Goal: Task Accomplishment & Management: Complete application form

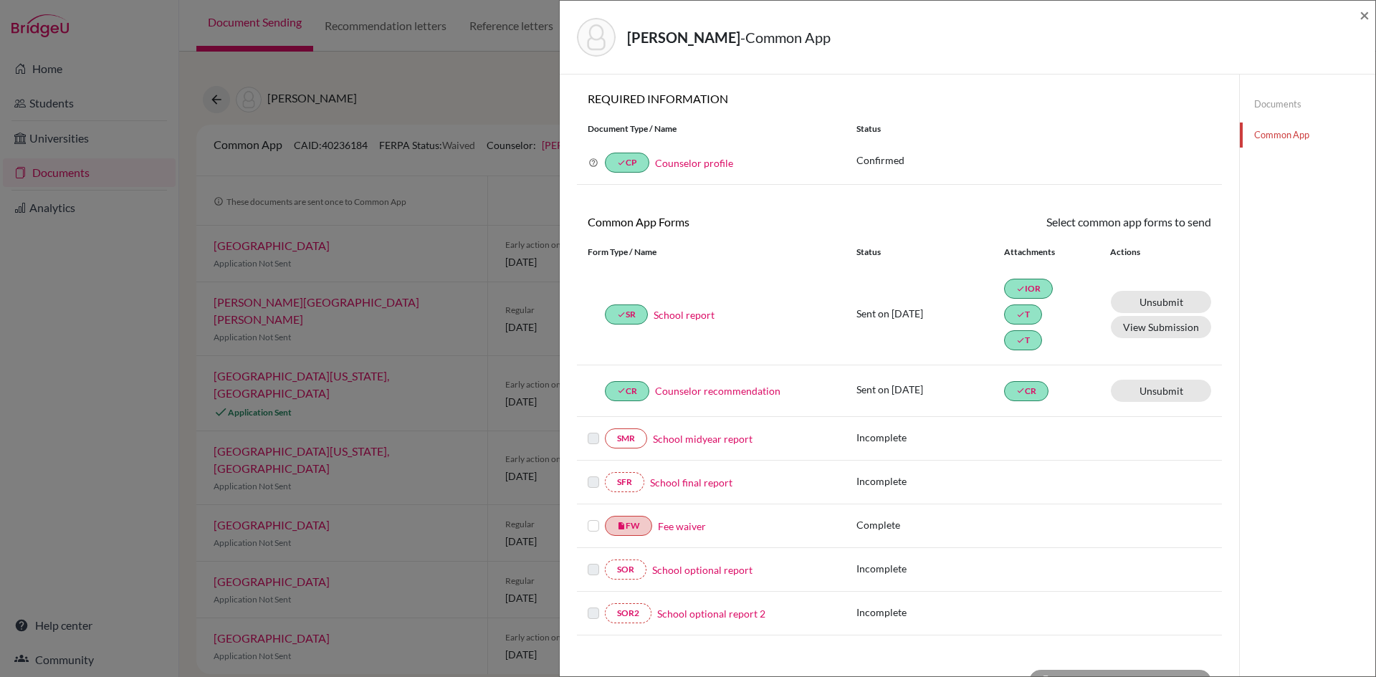
click at [591, 517] on label at bounding box center [593, 517] width 11 height 0
click at [0, 0] on input "checkbox" at bounding box center [0, 0] width 0 height 0
click at [1180, 219] on link "Send" at bounding box center [1181, 225] width 59 height 22
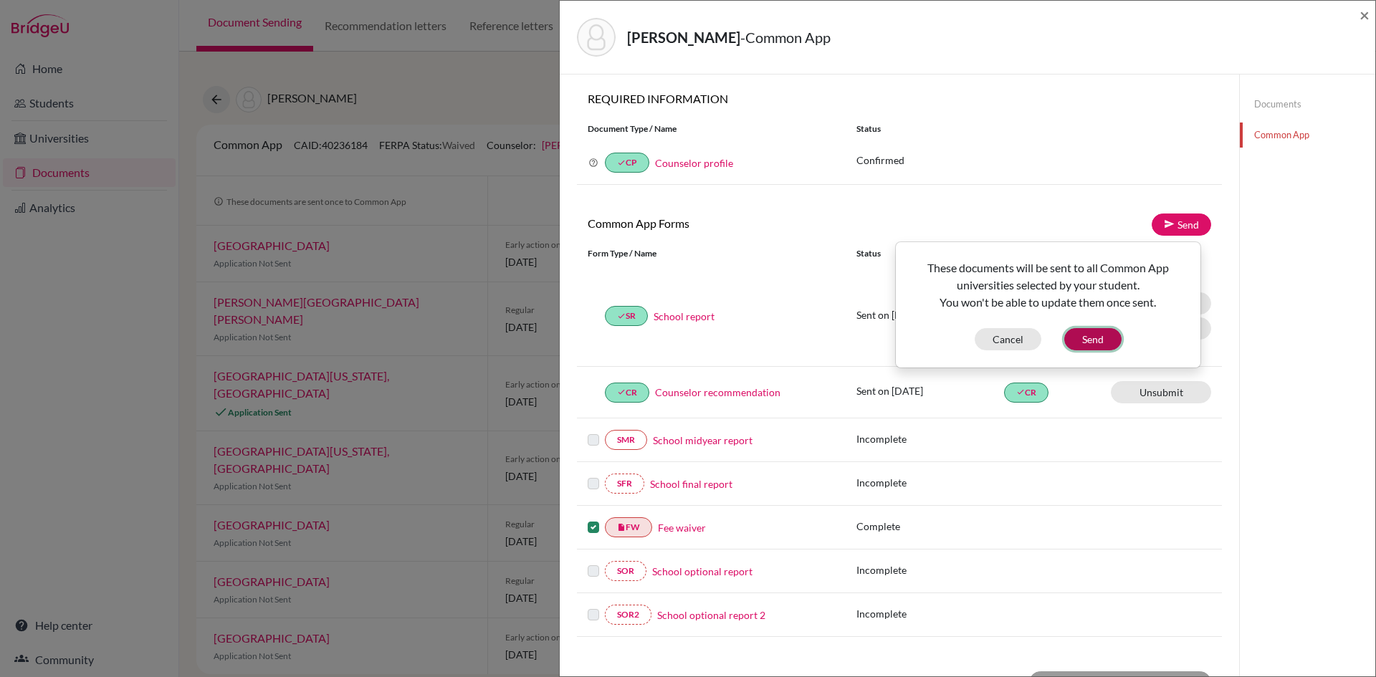
click at [1107, 340] on button "Send" at bounding box center [1092, 339] width 57 height 22
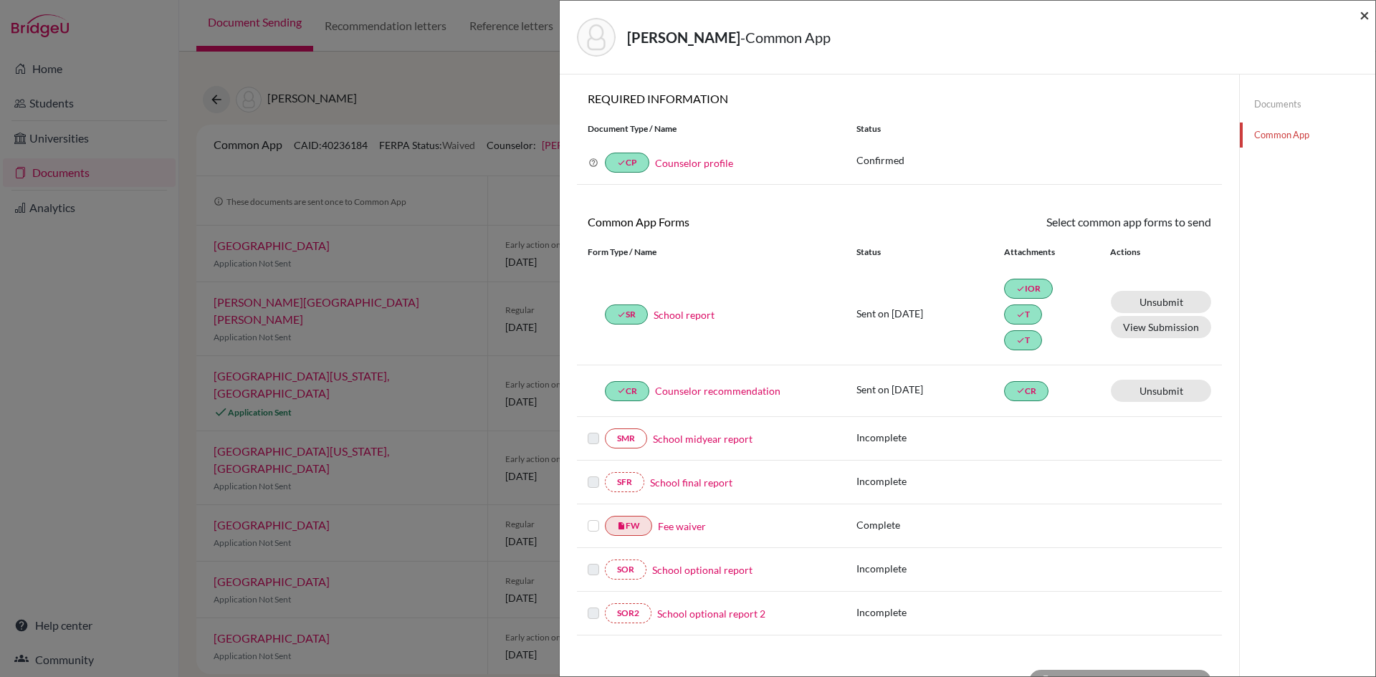
click at [1367, 17] on span "×" at bounding box center [1364, 14] width 10 height 21
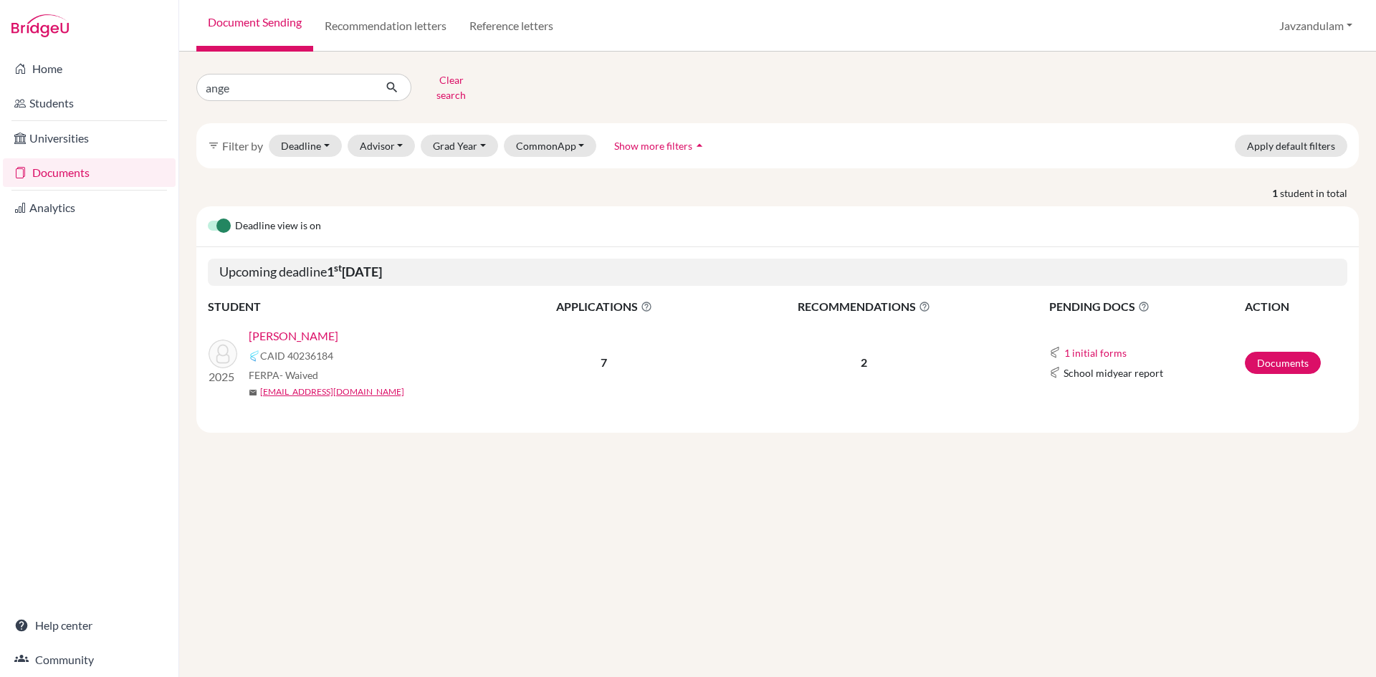
click at [333, 328] on link "[PERSON_NAME]" at bounding box center [294, 336] width 90 height 17
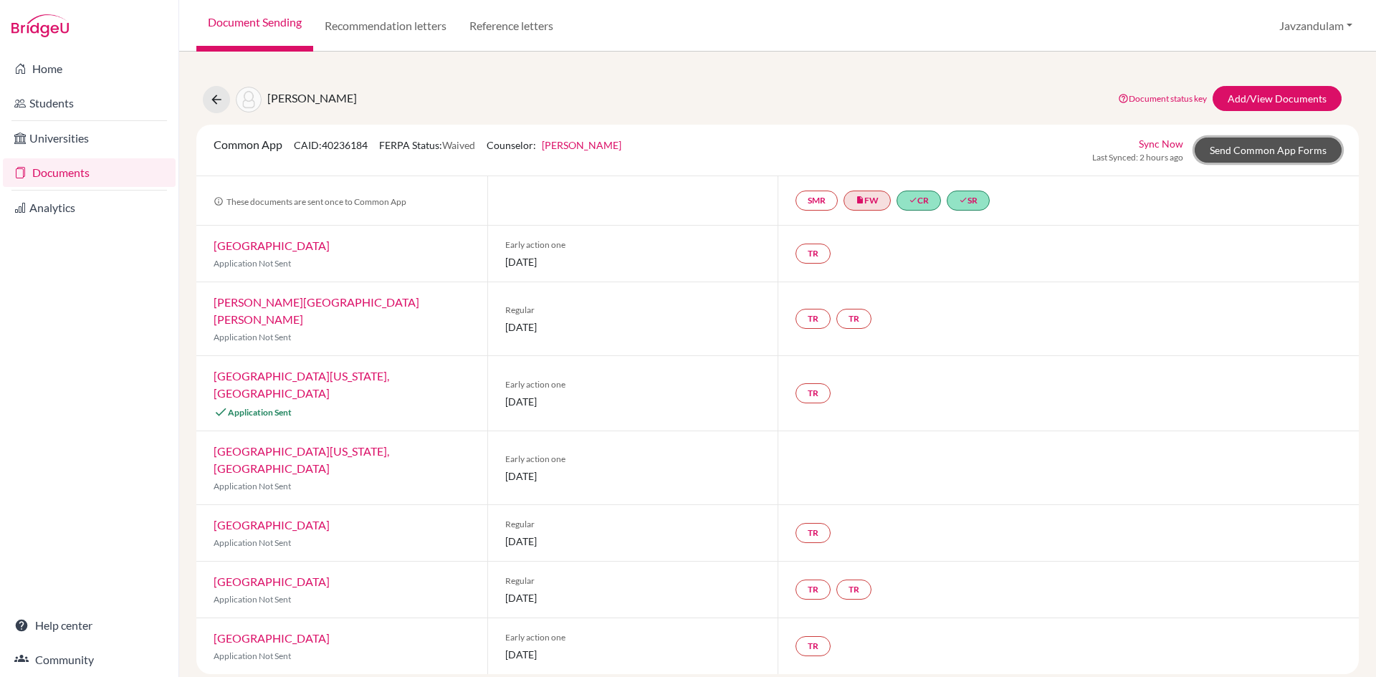
click at [1253, 153] on link "Send Common App Forms" at bounding box center [1268, 150] width 147 height 25
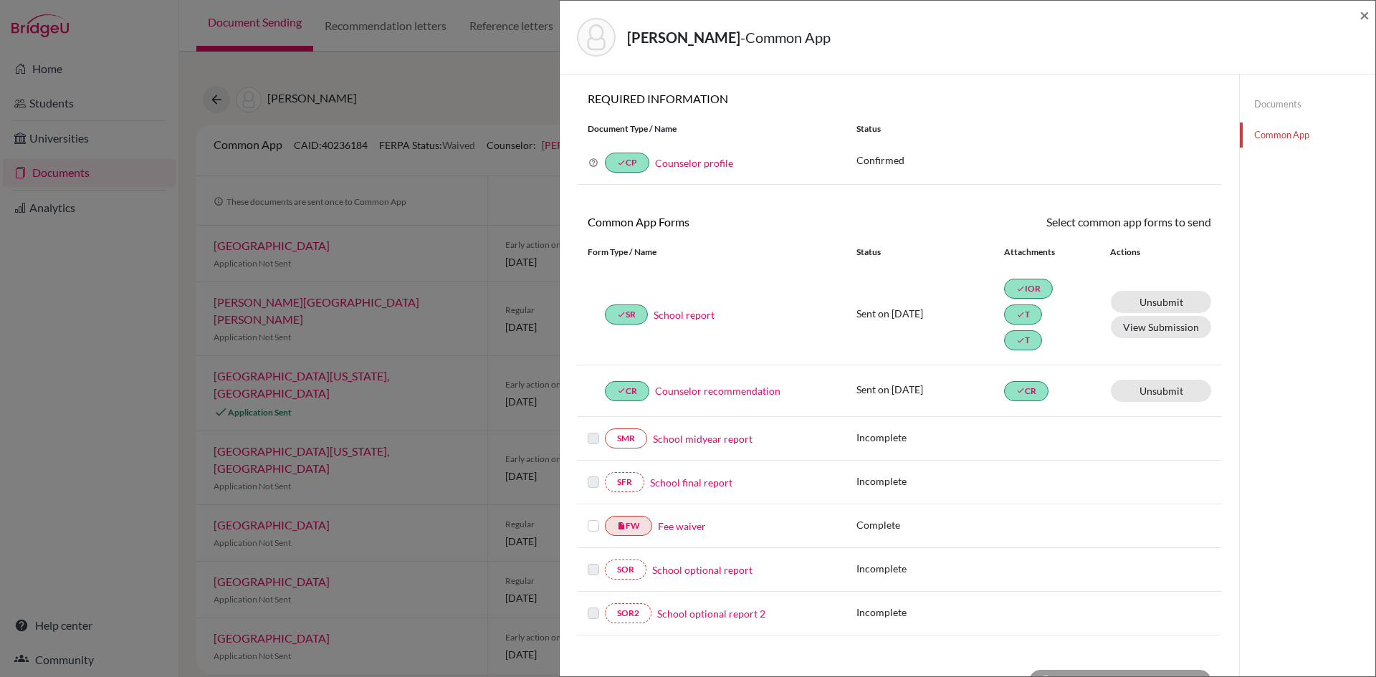
drag, startPoint x: 594, startPoint y: 525, endPoint x: 616, endPoint y: 516, distance: 23.8
click at [594, 517] on label at bounding box center [593, 517] width 11 height 0
click at [0, 0] on input "checkbox" at bounding box center [0, 0] width 0 height 0
click at [1185, 229] on link "Send" at bounding box center [1181, 225] width 59 height 22
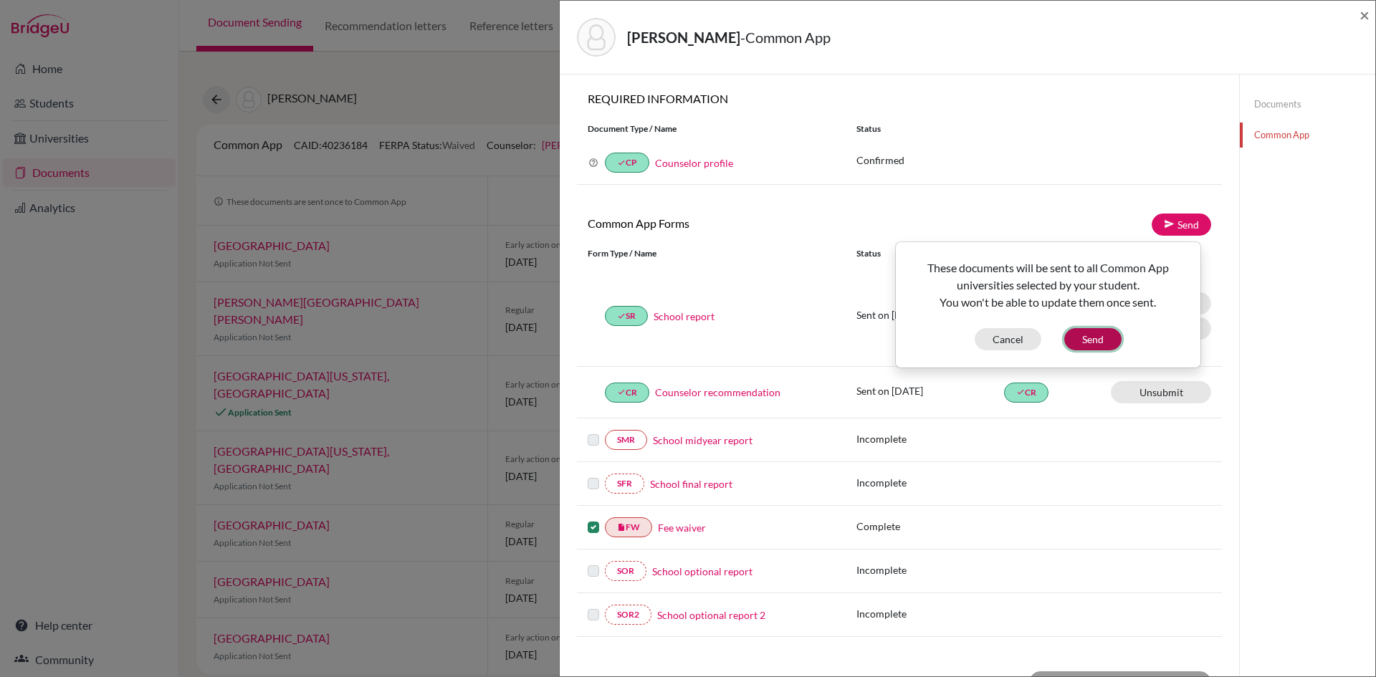
click at [1085, 342] on button "Send" at bounding box center [1092, 339] width 57 height 22
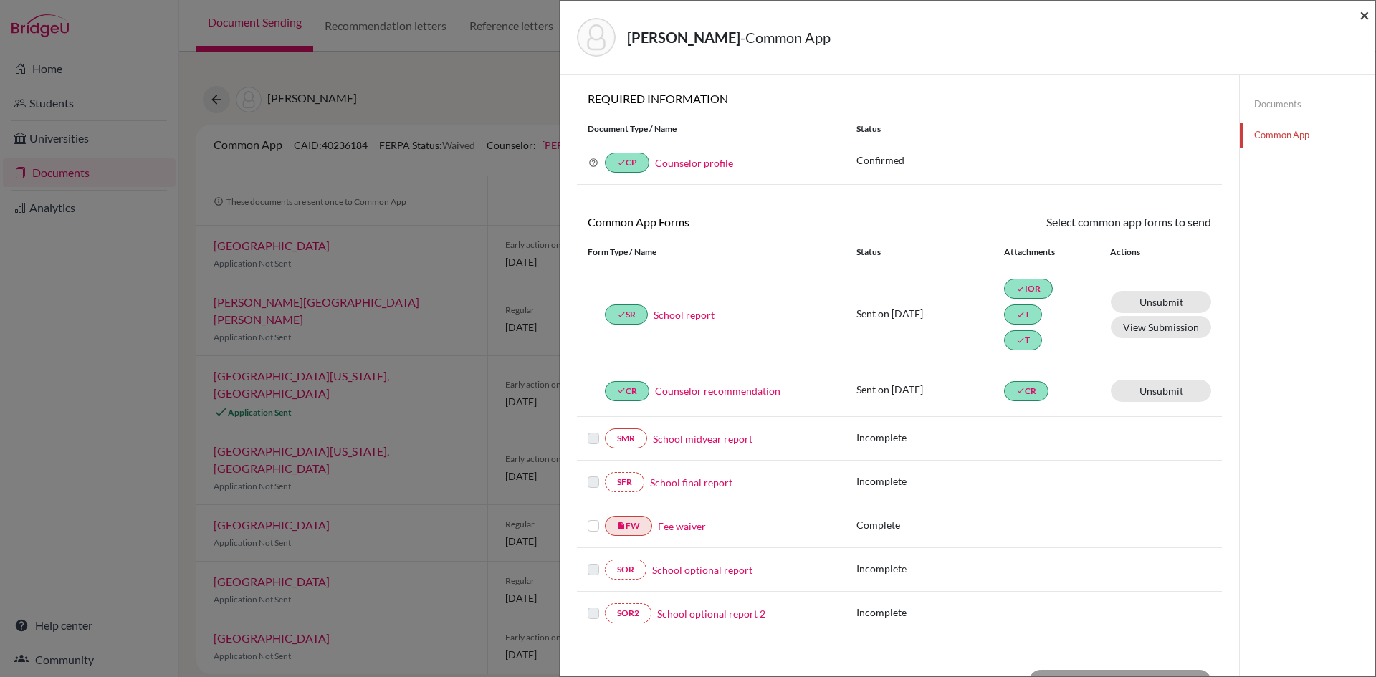
click at [1363, 16] on span "×" at bounding box center [1364, 14] width 10 height 21
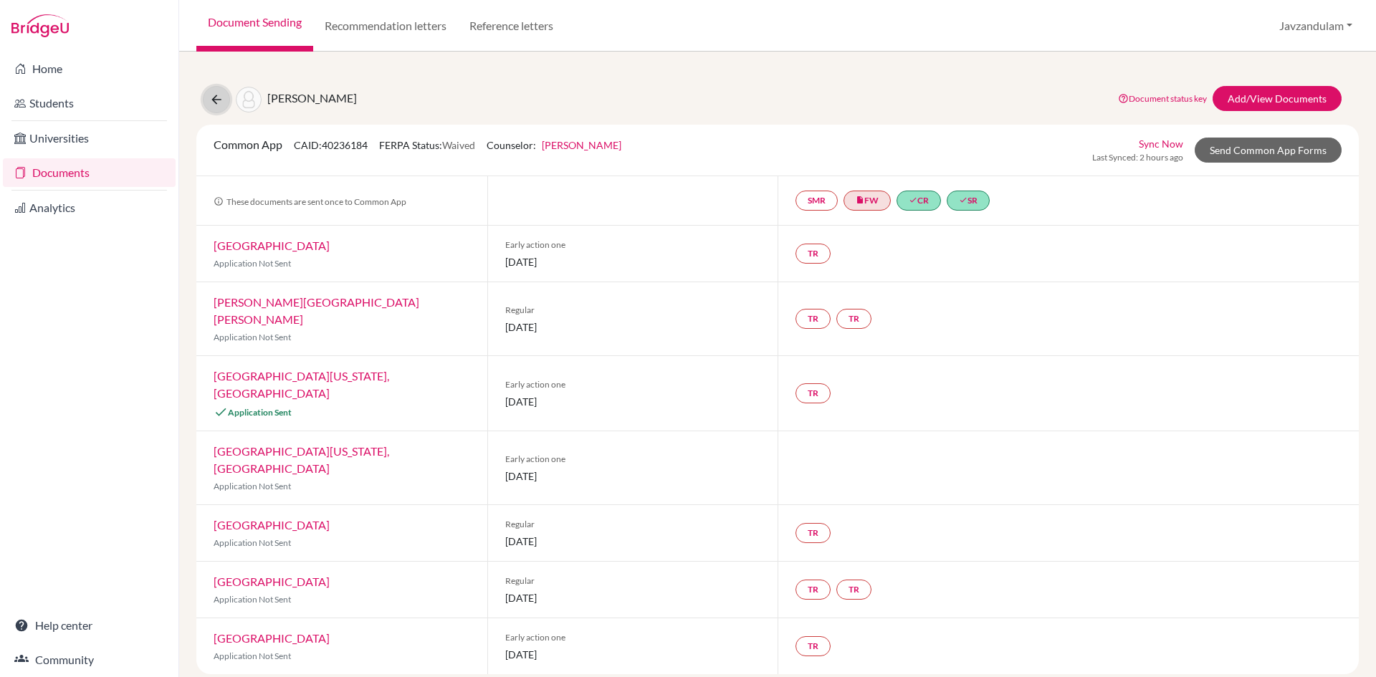
click at [217, 97] on icon at bounding box center [216, 99] width 14 height 14
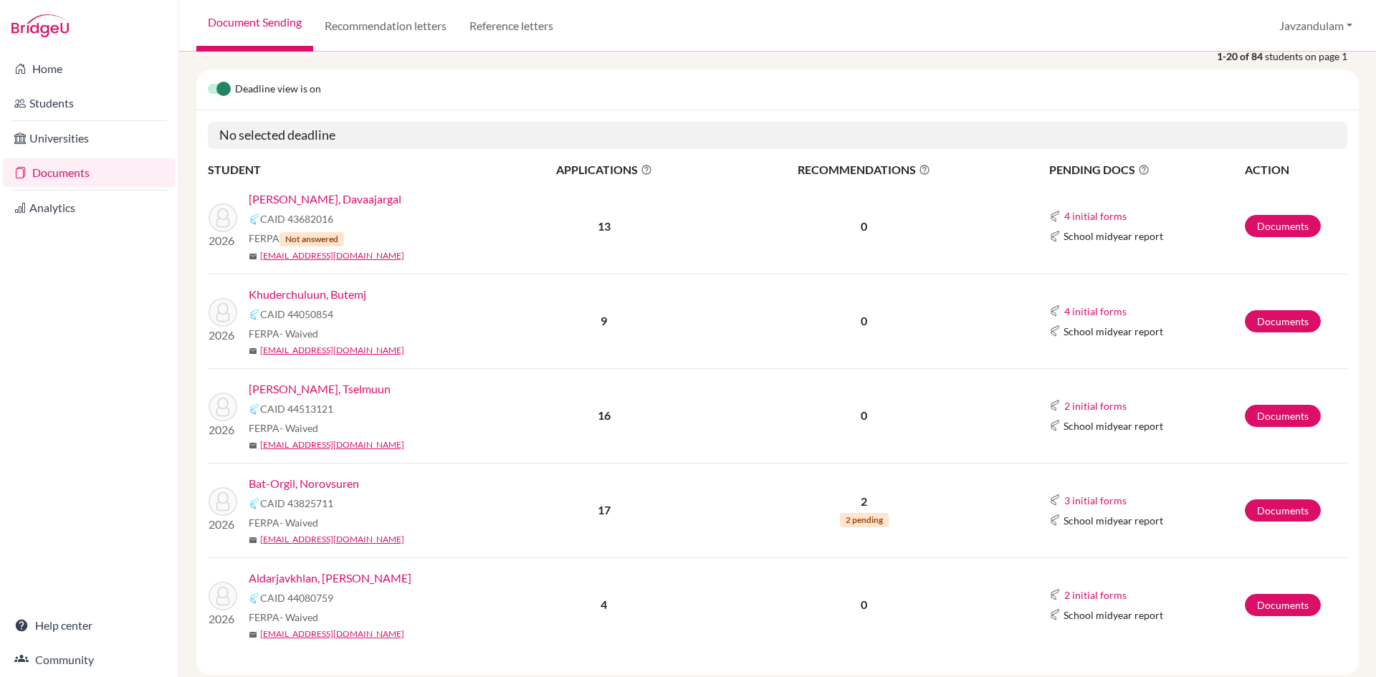
scroll to position [215, 0]
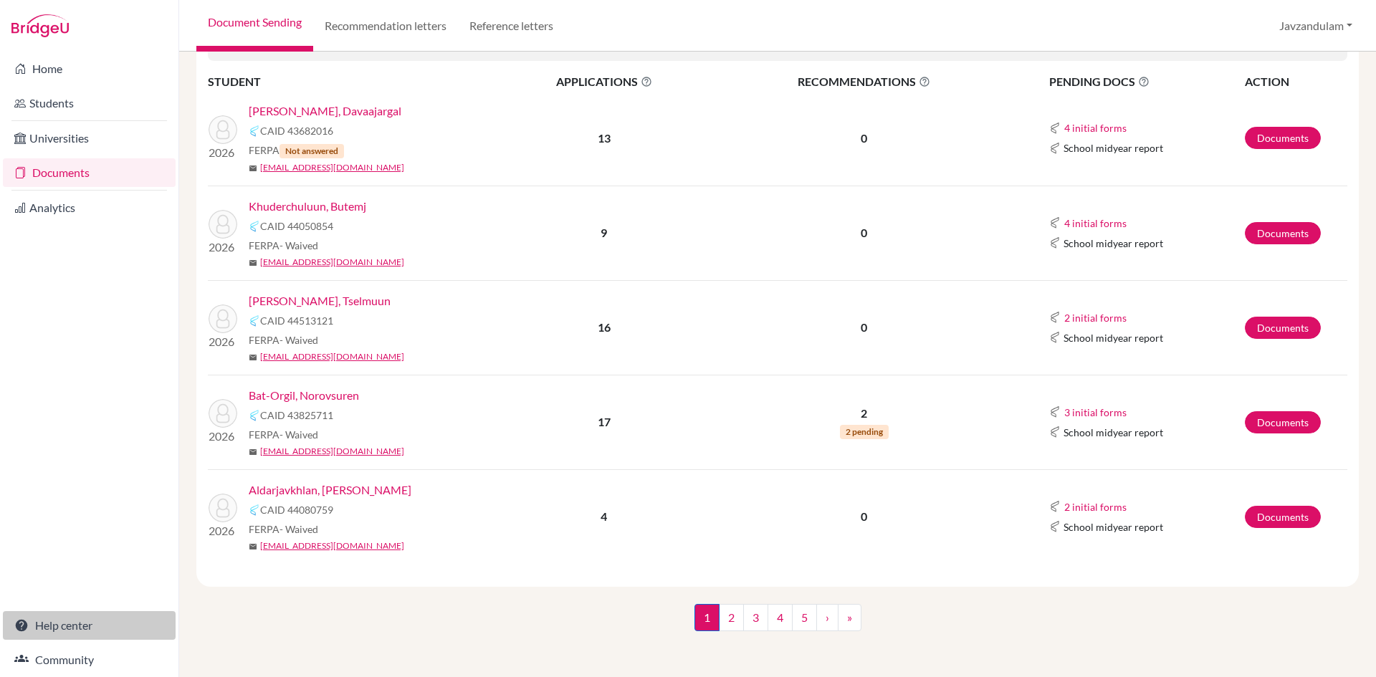
click at [59, 618] on link "Help center" at bounding box center [89, 625] width 173 height 29
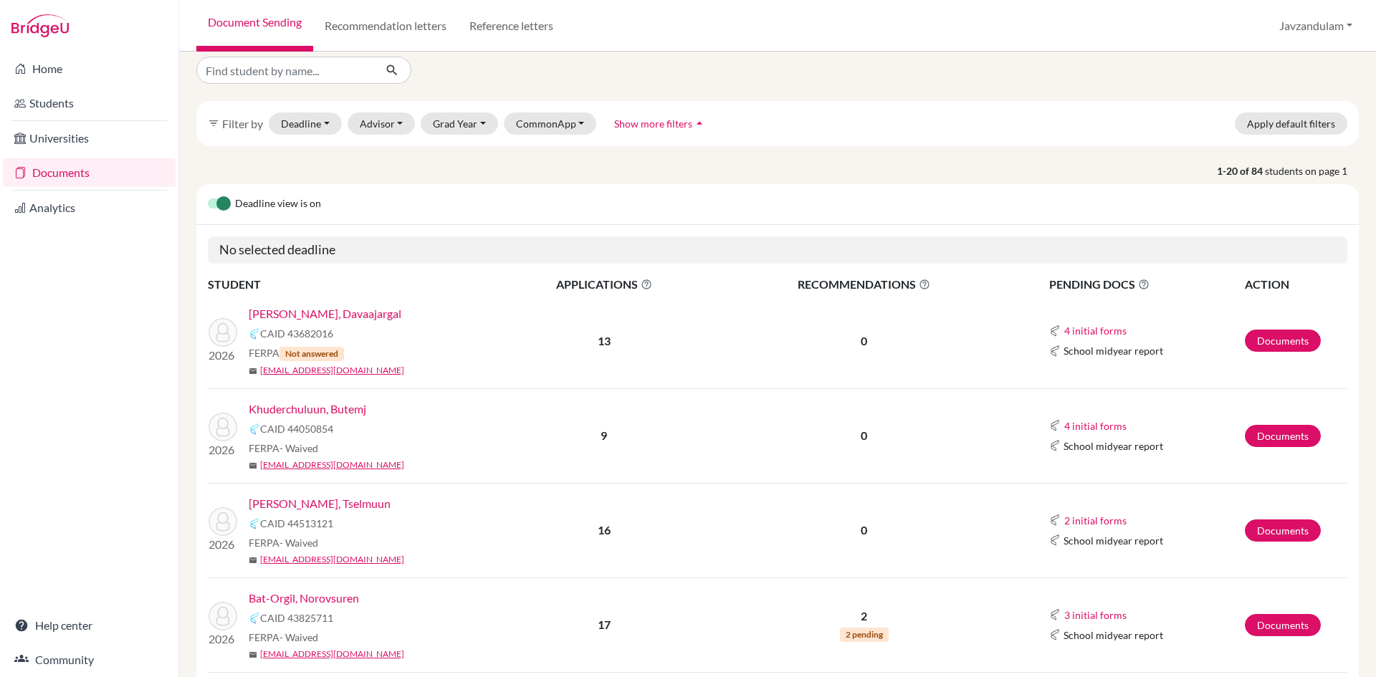
scroll to position [0, 0]
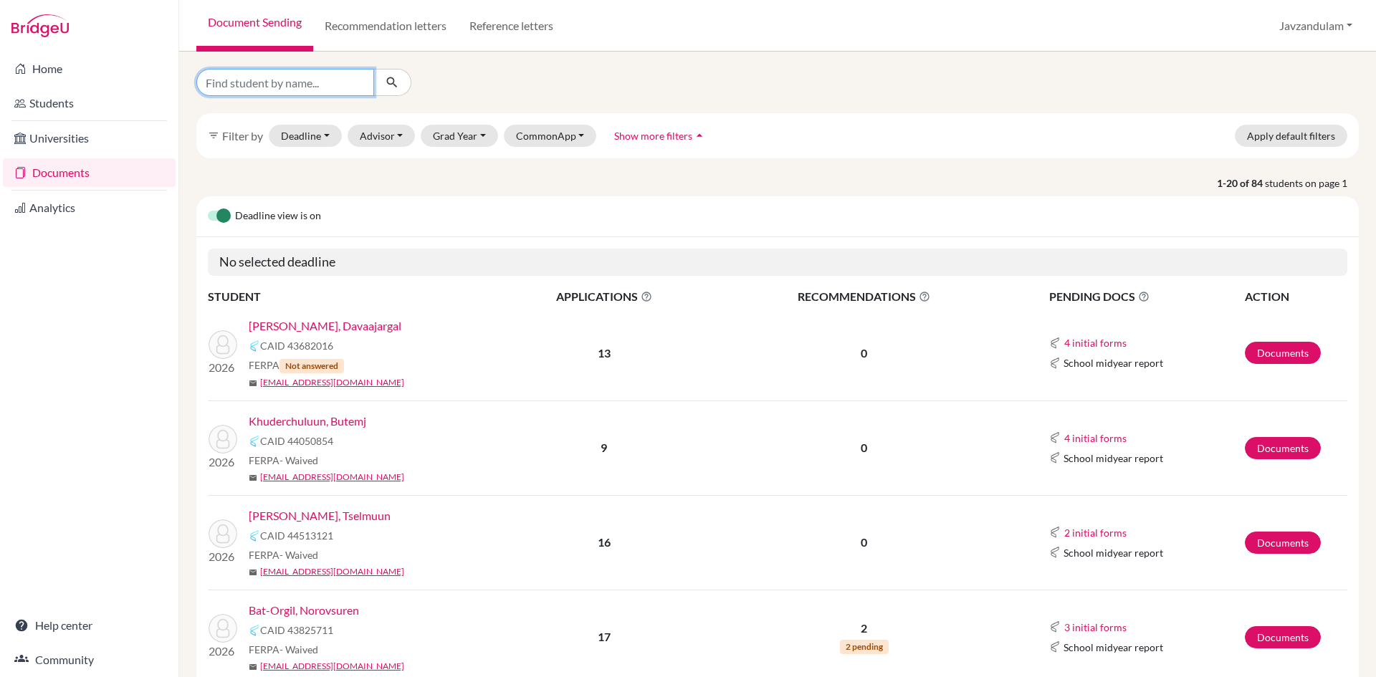
click at [295, 87] on input "Find student by name..." at bounding box center [285, 82] width 178 height 27
type input "tsotun"
click button "submit" at bounding box center [392, 82] width 38 height 27
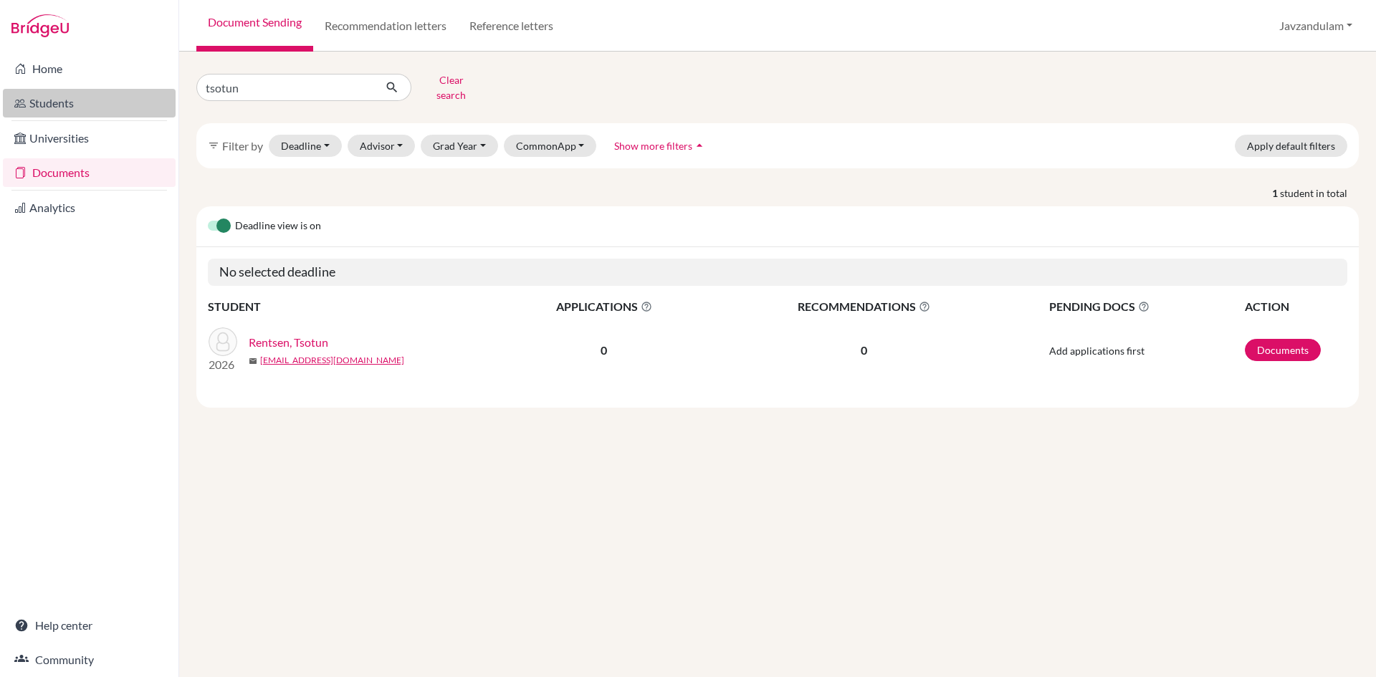
click at [85, 109] on link "Students" at bounding box center [89, 103] width 173 height 29
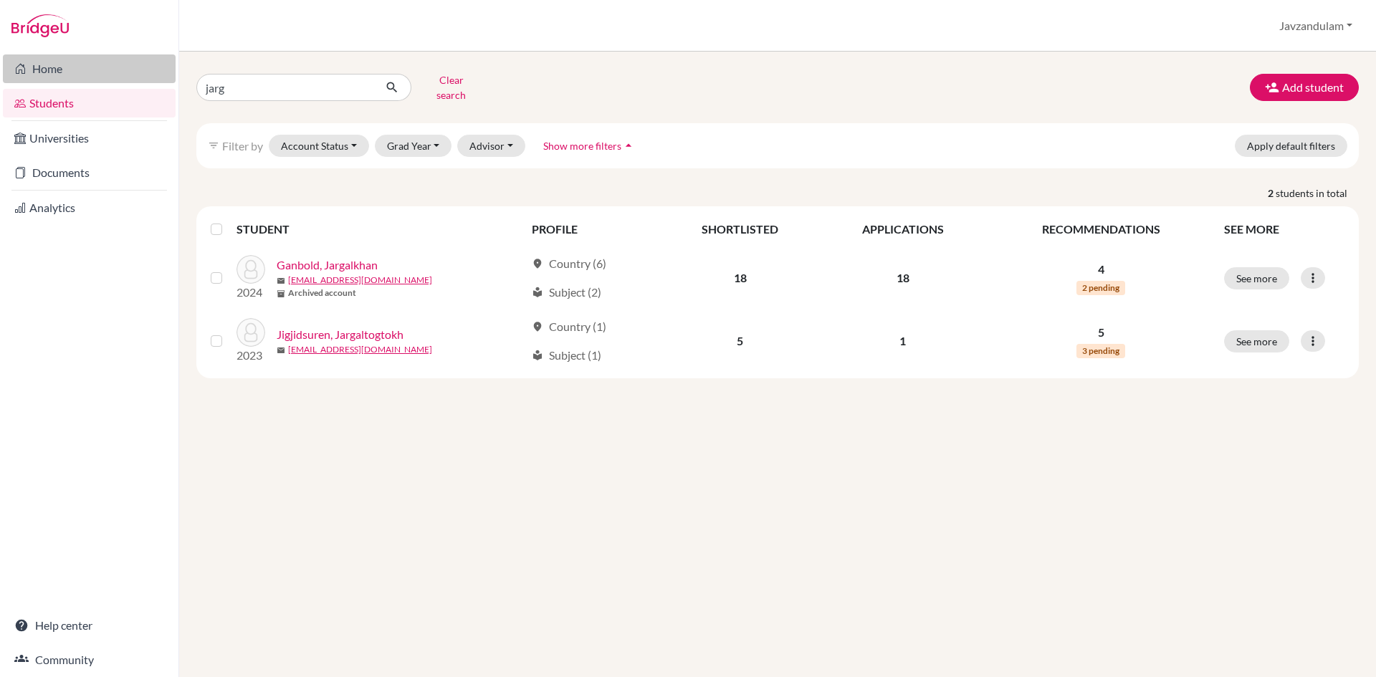
click at [133, 70] on div "Home Students Universities Documents Analytics Help center Community Students o…" at bounding box center [688, 338] width 1376 height 677
type input "tsotun"
click button "submit" at bounding box center [392, 87] width 38 height 27
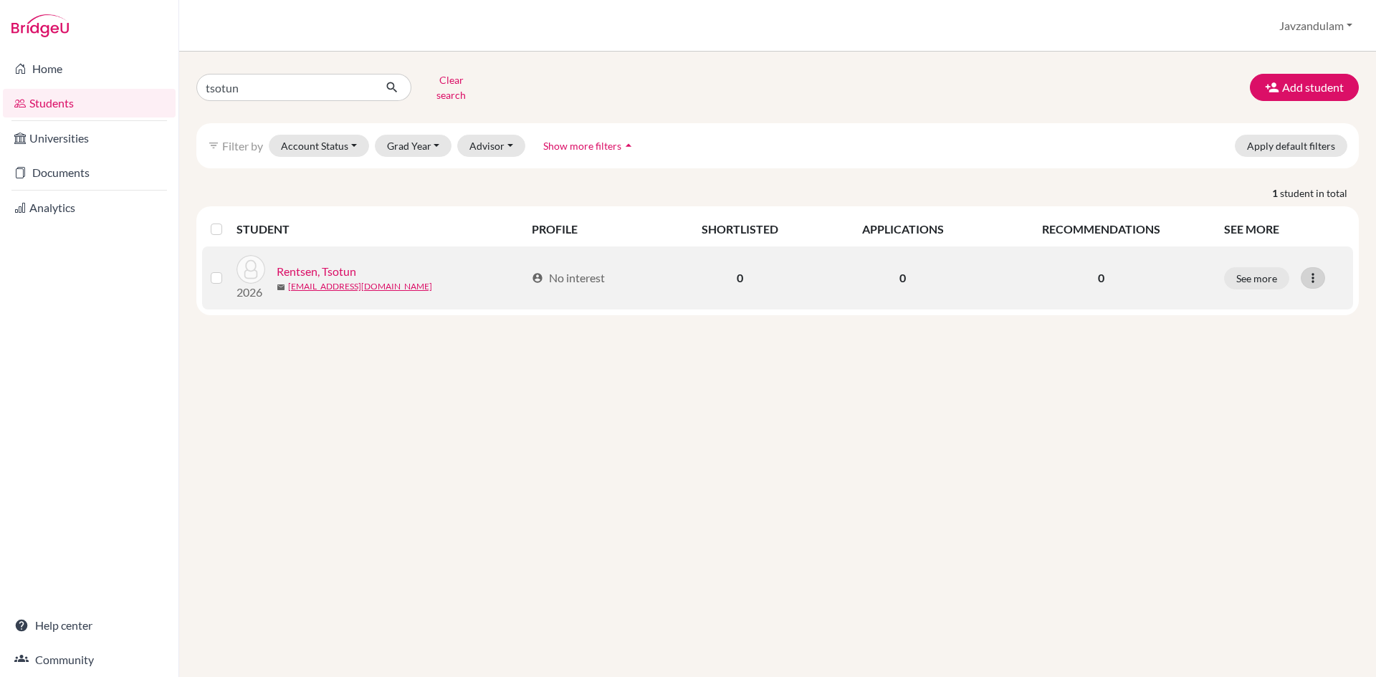
click at [1311, 271] on icon at bounding box center [1313, 278] width 14 height 14
click at [1275, 343] on button "Reset Password" at bounding box center [1250, 354] width 113 height 23
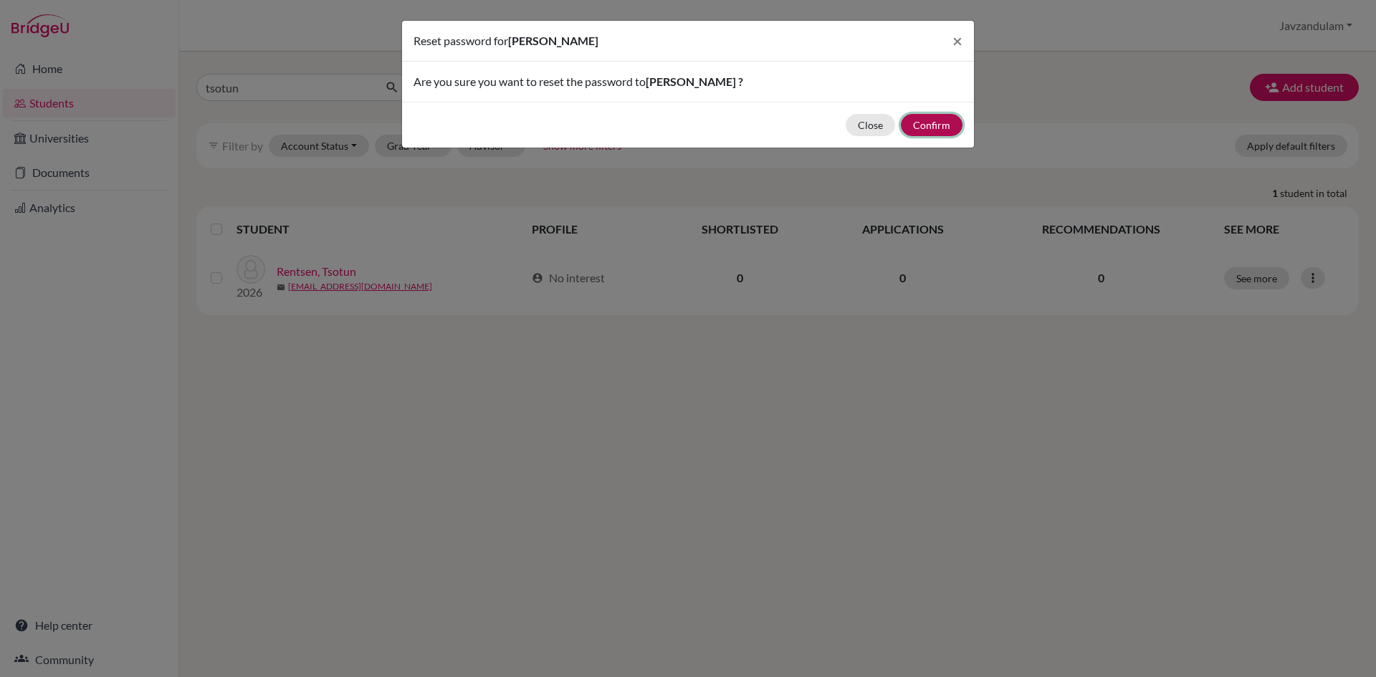
click at [944, 121] on button "Confirm" at bounding box center [932, 125] width 62 height 22
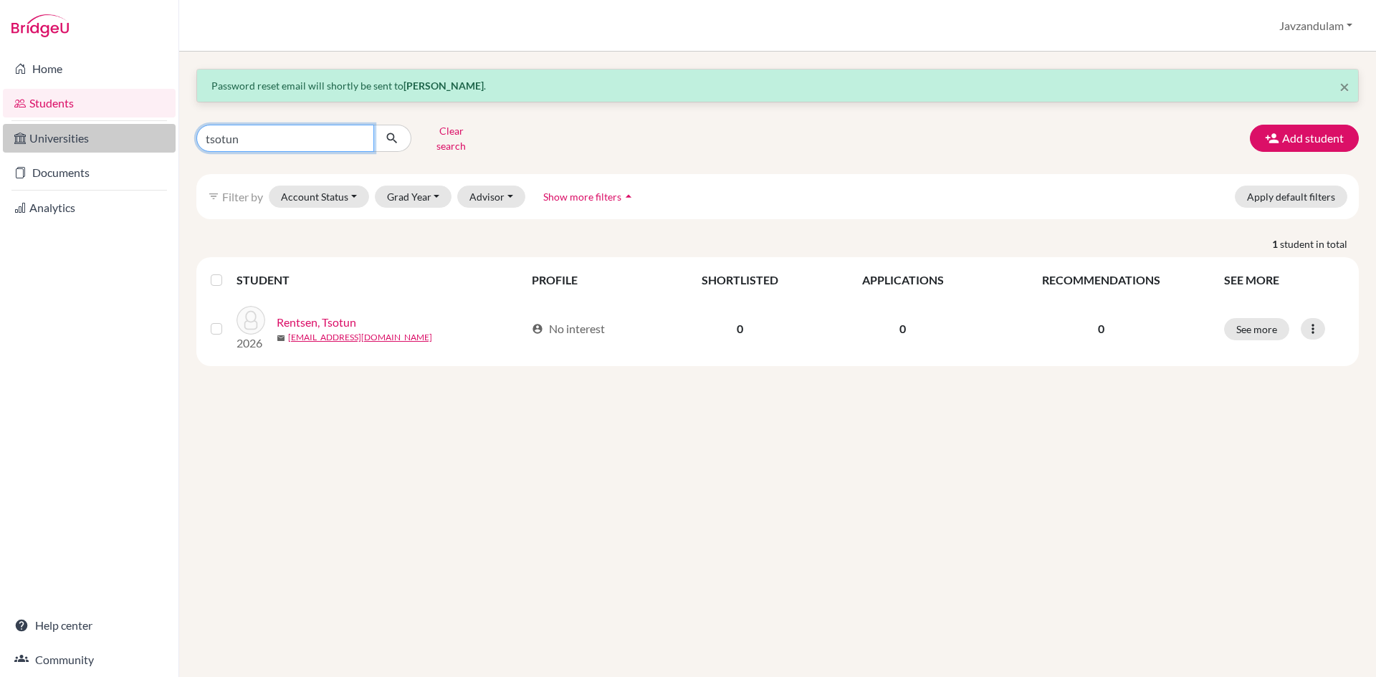
drag, startPoint x: 327, startPoint y: 130, endPoint x: 61, endPoint y: 133, distance: 265.9
click at [115, 135] on div "Home Students Universities Documents Analytics Help center Community Students o…" at bounding box center [688, 338] width 1376 height 677
type input "angel"
click button "submit" at bounding box center [392, 138] width 38 height 27
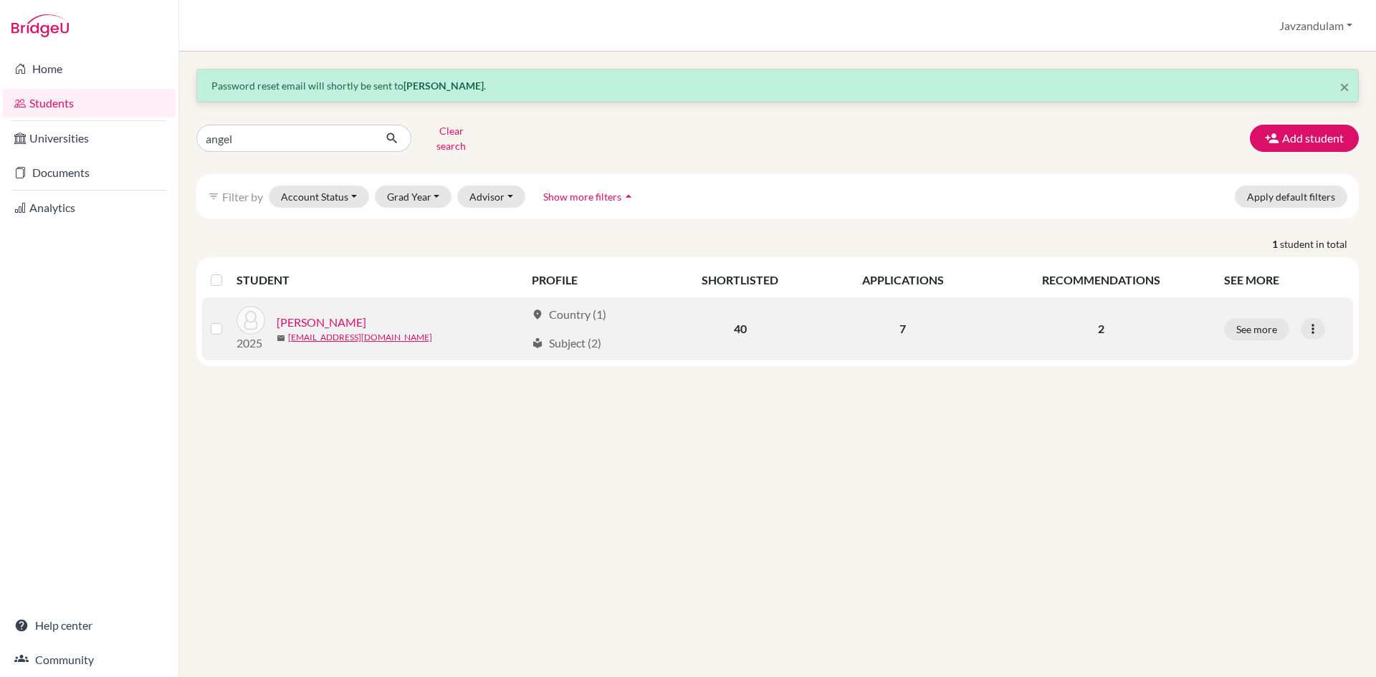
click at [328, 315] on link "[PERSON_NAME]" at bounding box center [322, 322] width 90 height 17
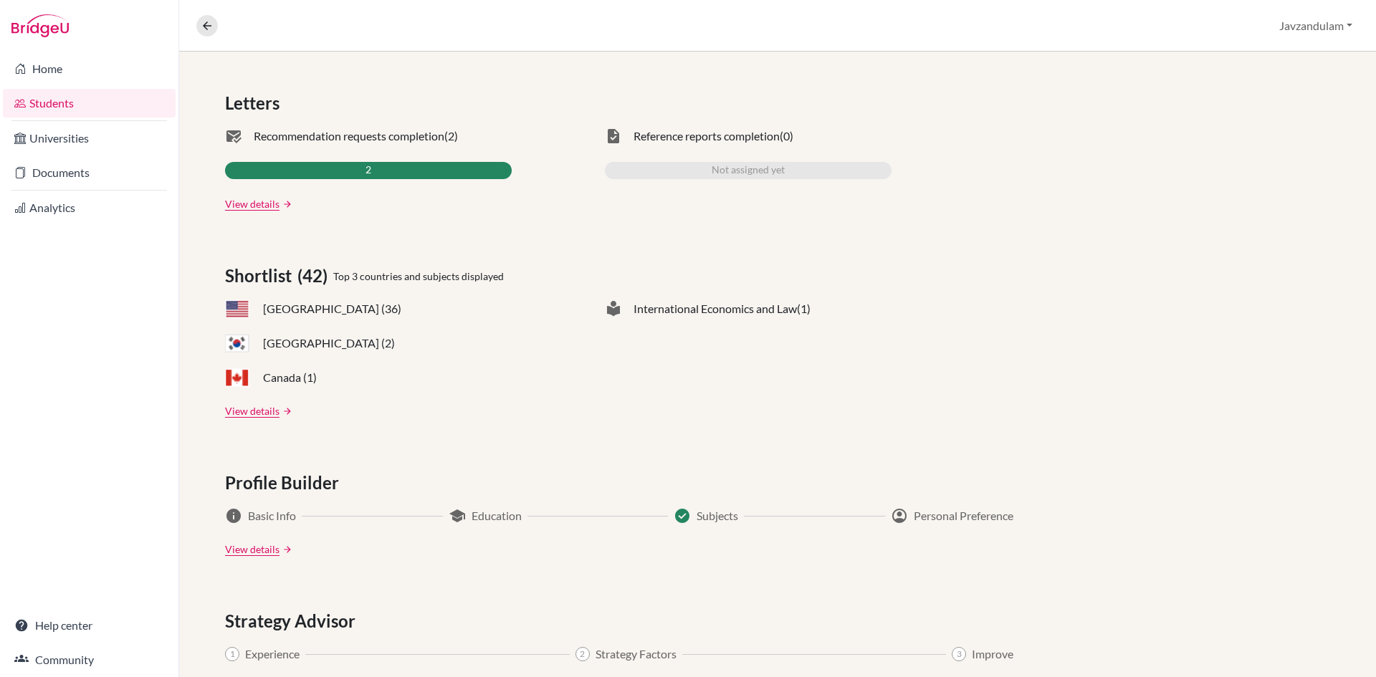
scroll to position [205, 0]
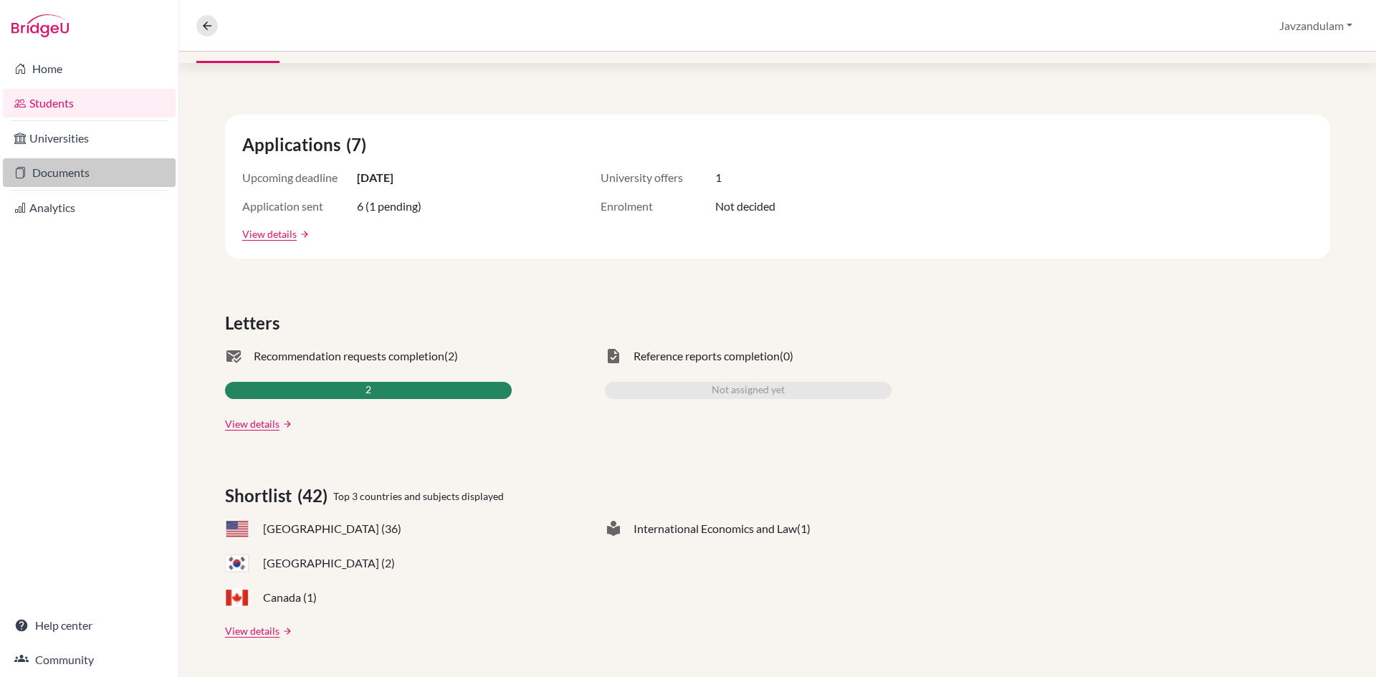
click at [62, 175] on link "Documents" at bounding box center [89, 172] width 173 height 29
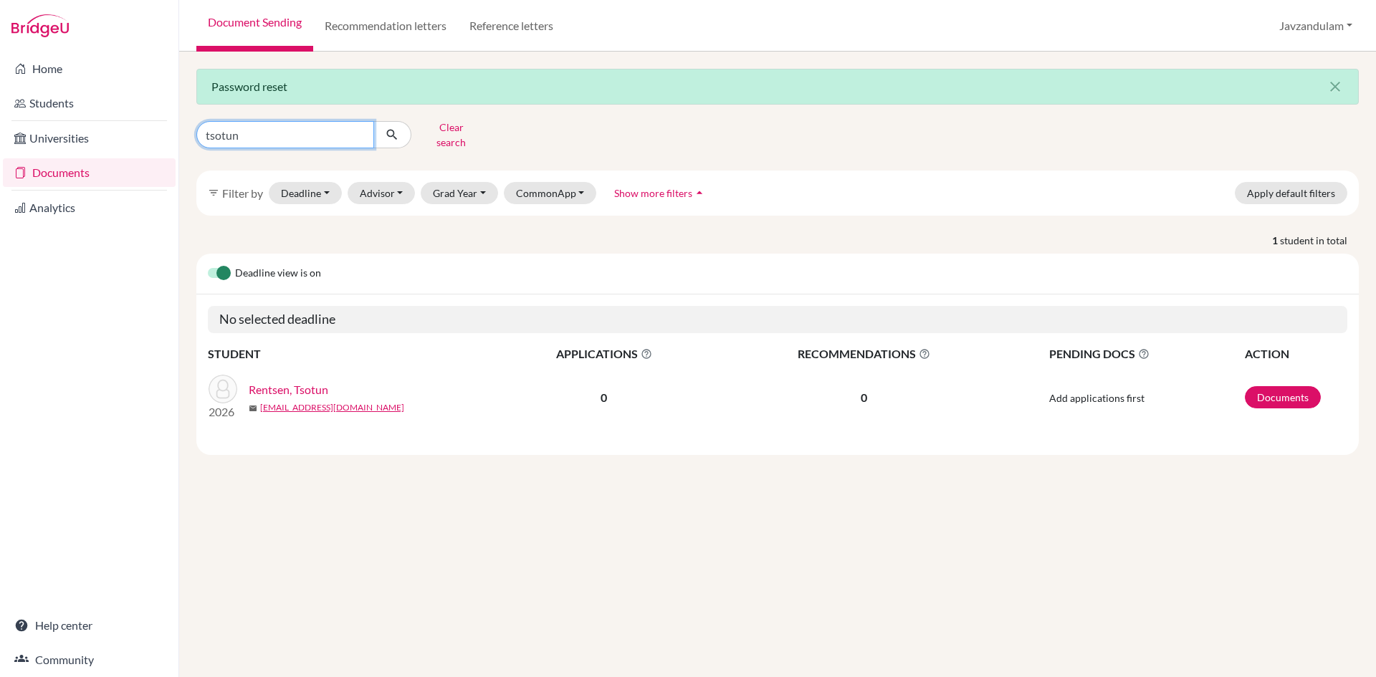
drag, startPoint x: 294, startPoint y: 132, endPoint x: 0, endPoint y: 126, distance: 293.9
click at [0, 126] on div "Home Students Universities Documents Analytics Help center Community Document S…" at bounding box center [688, 338] width 1376 height 677
type input "angel"
click at [396, 131] on icon "submit" at bounding box center [392, 135] width 14 height 14
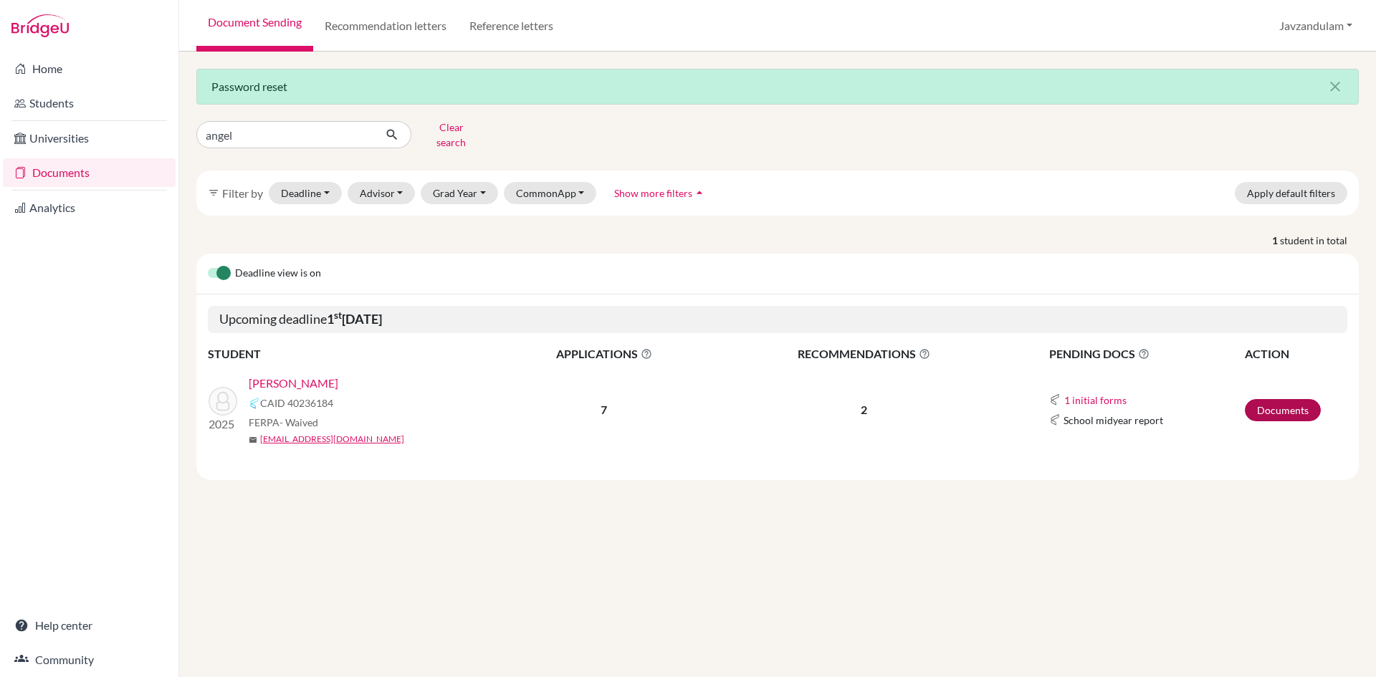
click at [1322, 388] on td "Documents" at bounding box center [1295, 410] width 103 height 94
click at [1301, 399] on link "Documents" at bounding box center [1283, 410] width 76 height 22
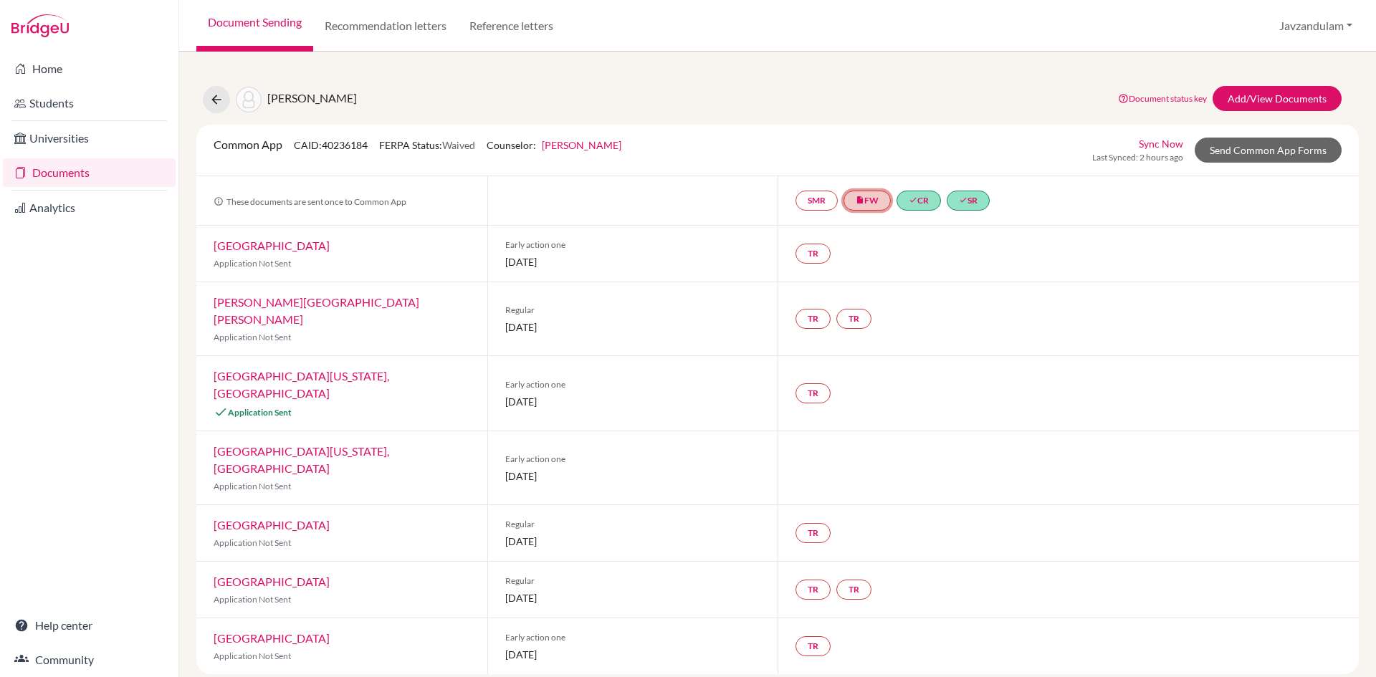
click at [878, 206] on link "insert_drive_file FW" at bounding box center [867, 201] width 47 height 20
click at [869, 159] on link "Fee waiver" at bounding box center [870, 157] width 48 height 12
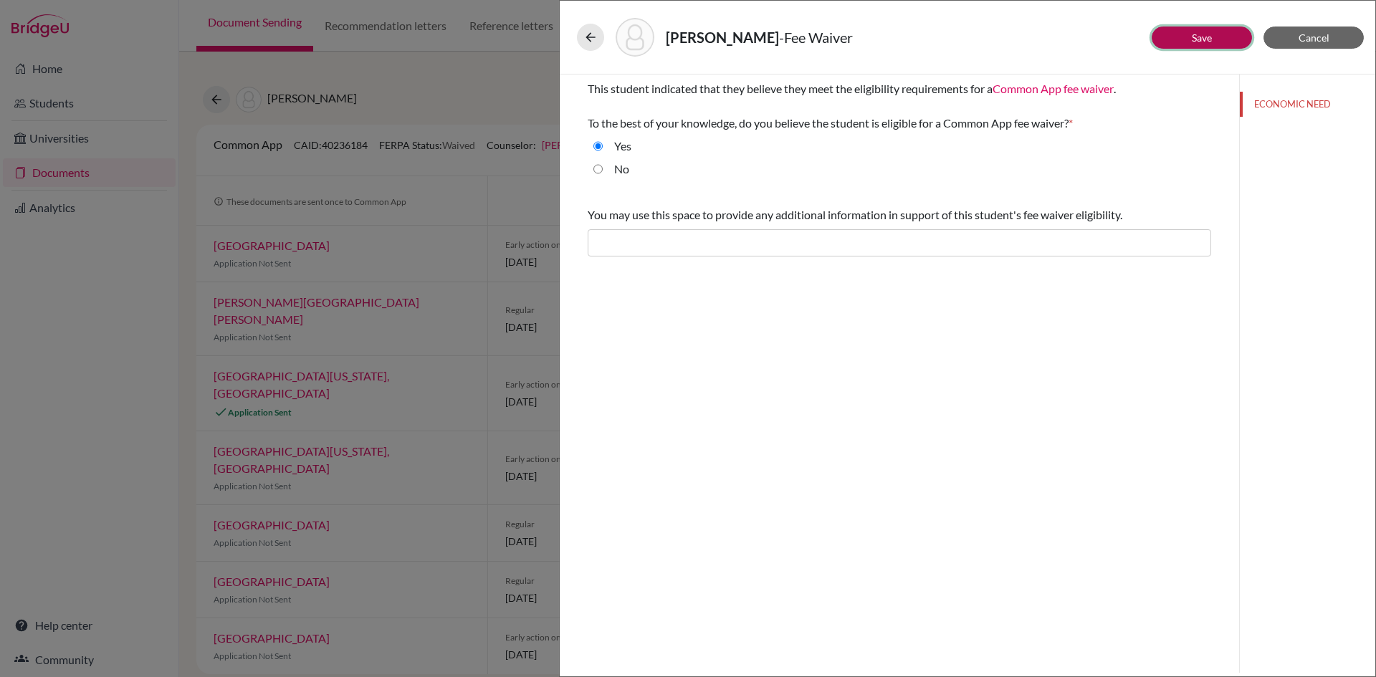
click at [1182, 45] on button "Save" at bounding box center [1202, 38] width 100 height 22
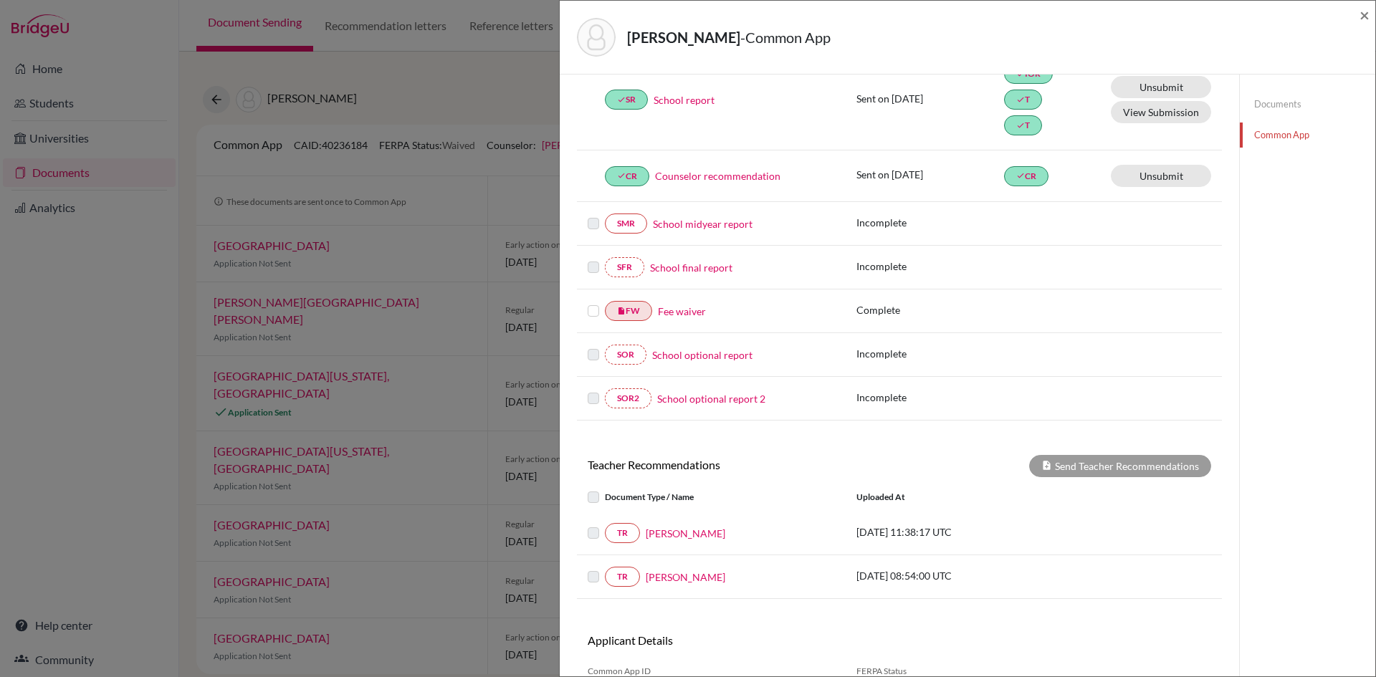
click at [596, 302] on label at bounding box center [593, 302] width 11 height 0
click at [0, 0] on input "checkbox" at bounding box center [0, 0] width 0 height 0
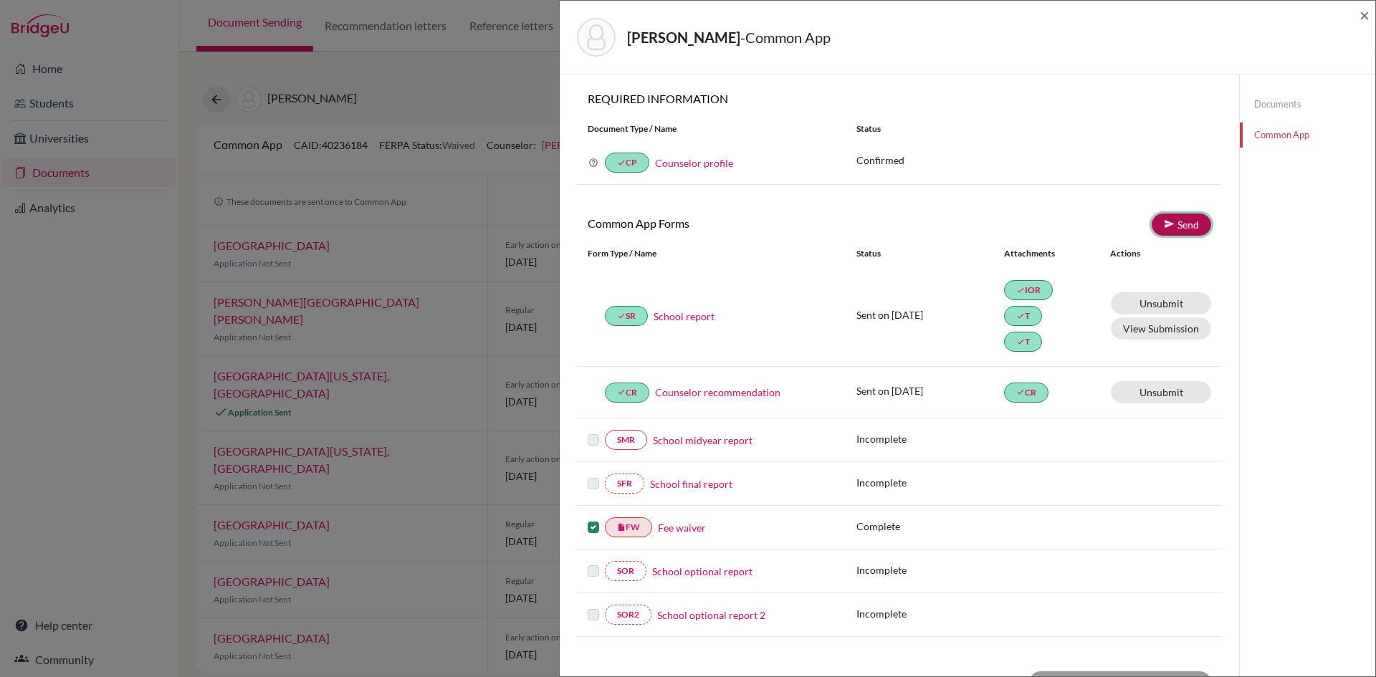
click at [1173, 222] on link "Send" at bounding box center [1181, 225] width 59 height 22
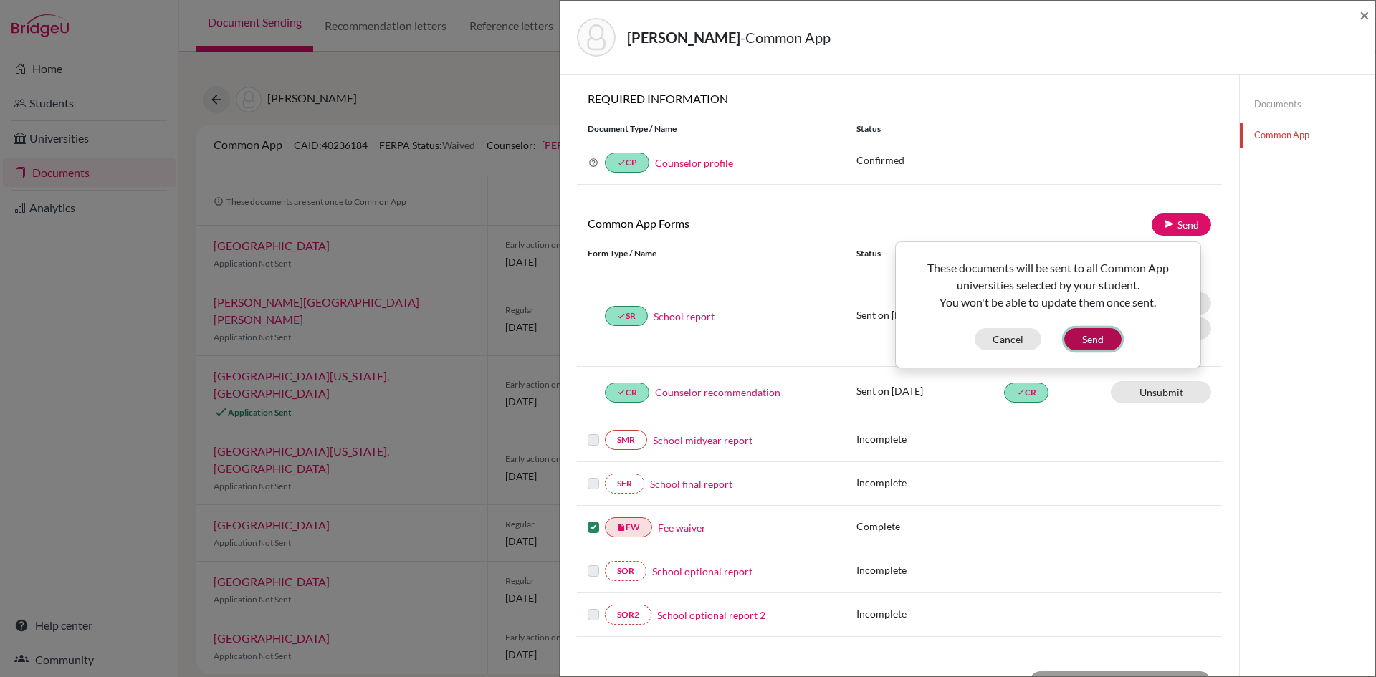
click at [1103, 330] on button "Send" at bounding box center [1092, 339] width 57 height 22
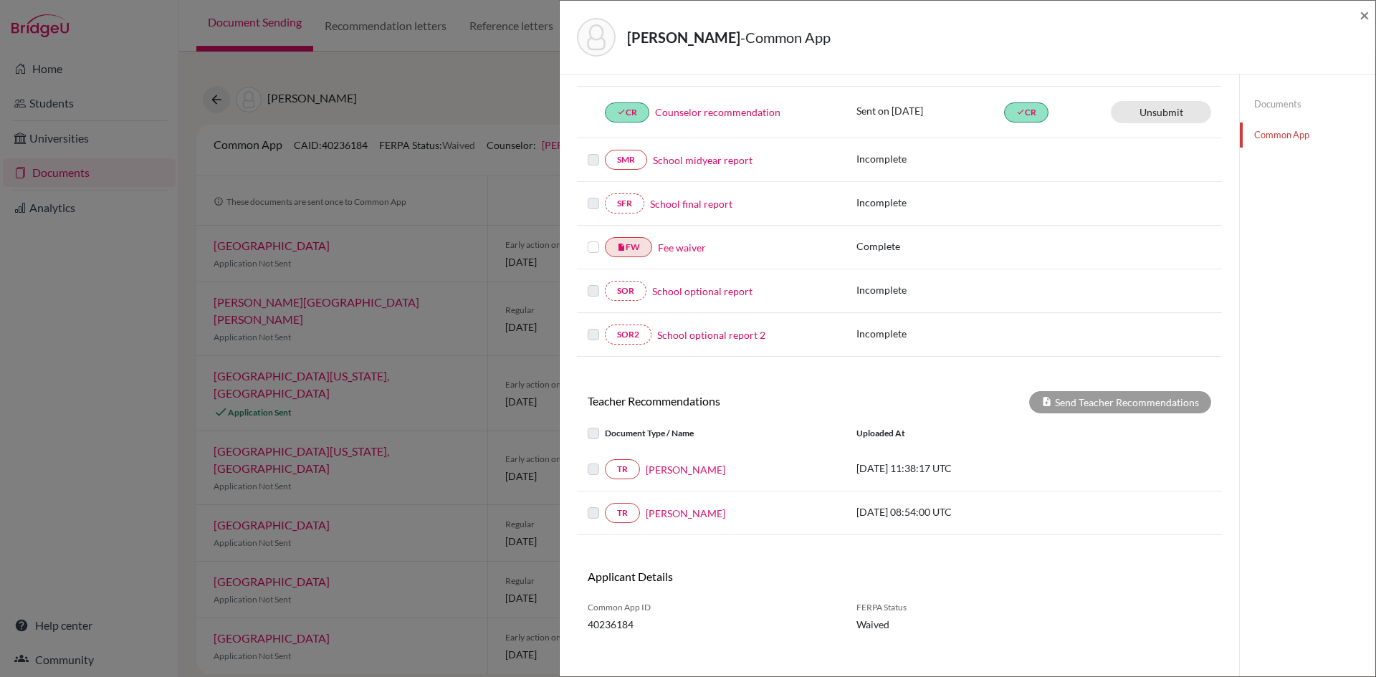
scroll to position [292, 0]
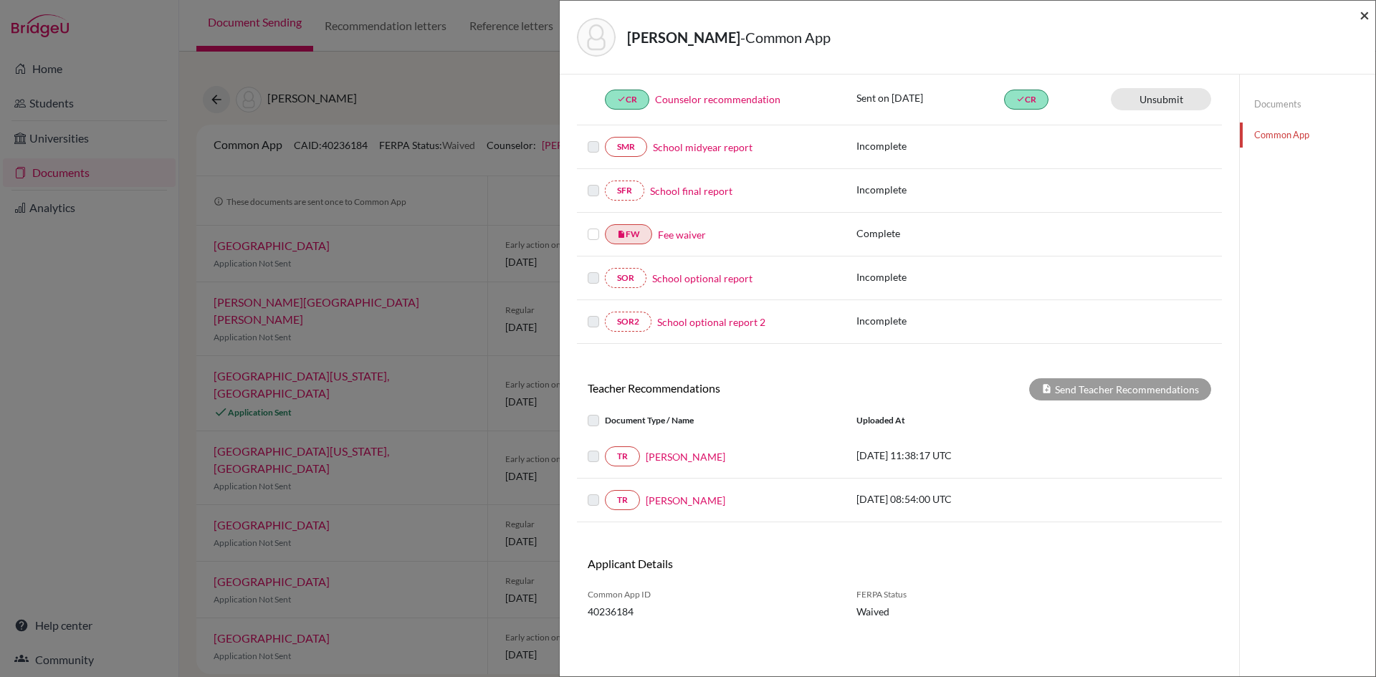
click at [1362, 12] on span "×" at bounding box center [1364, 14] width 10 height 21
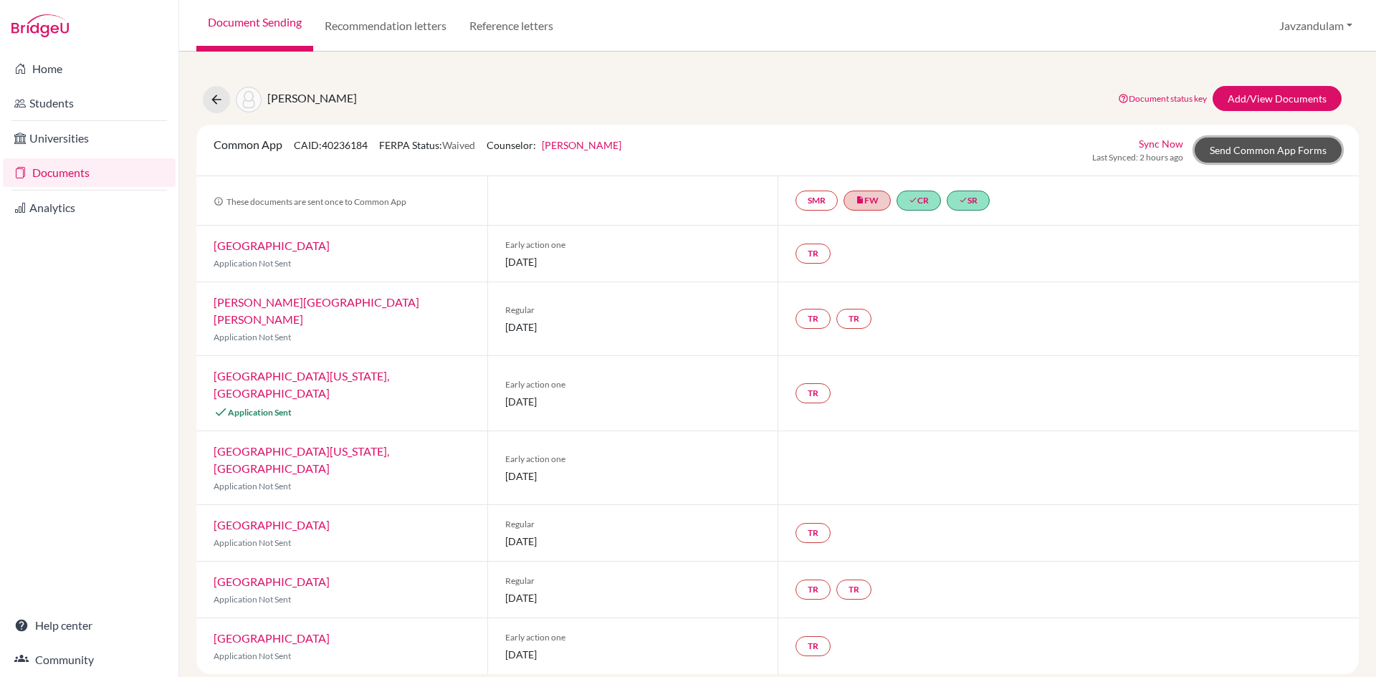
click at [1270, 145] on link "Send Common App Forms" at bounding box center [1268, 150] width 147 height 25
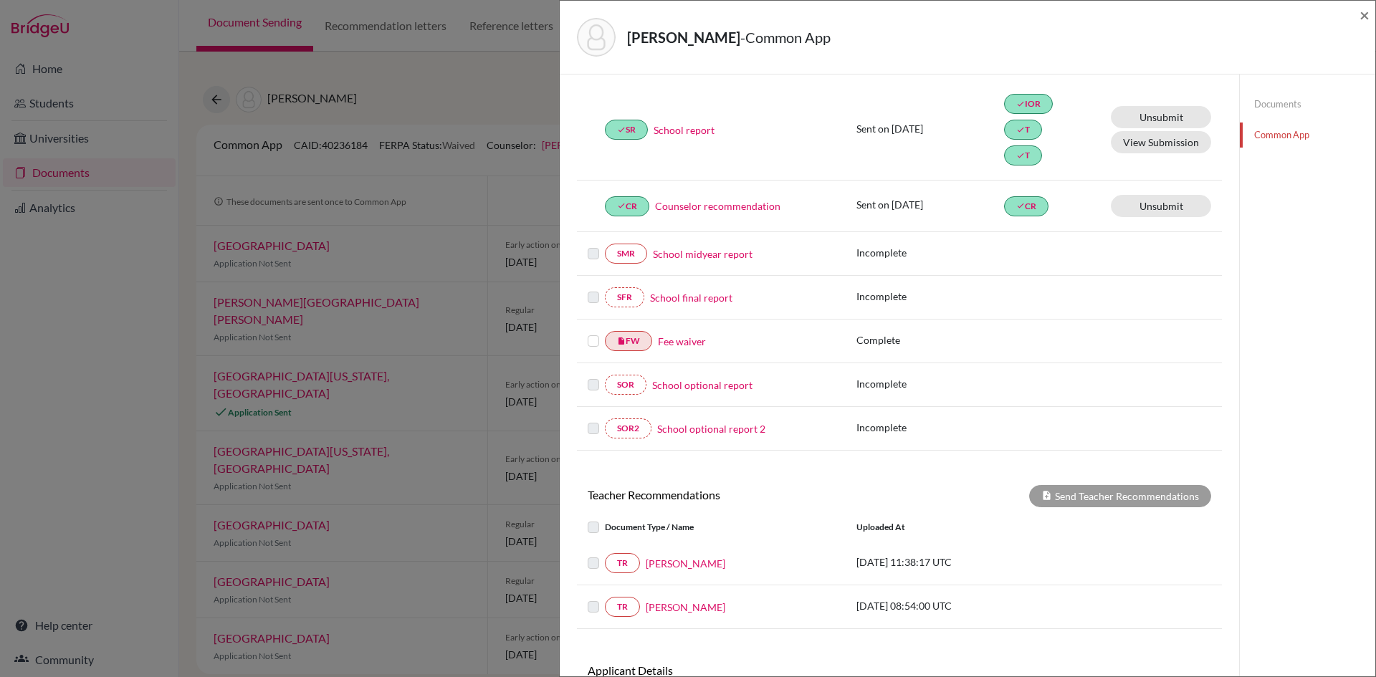
scroll to position [292, 0]
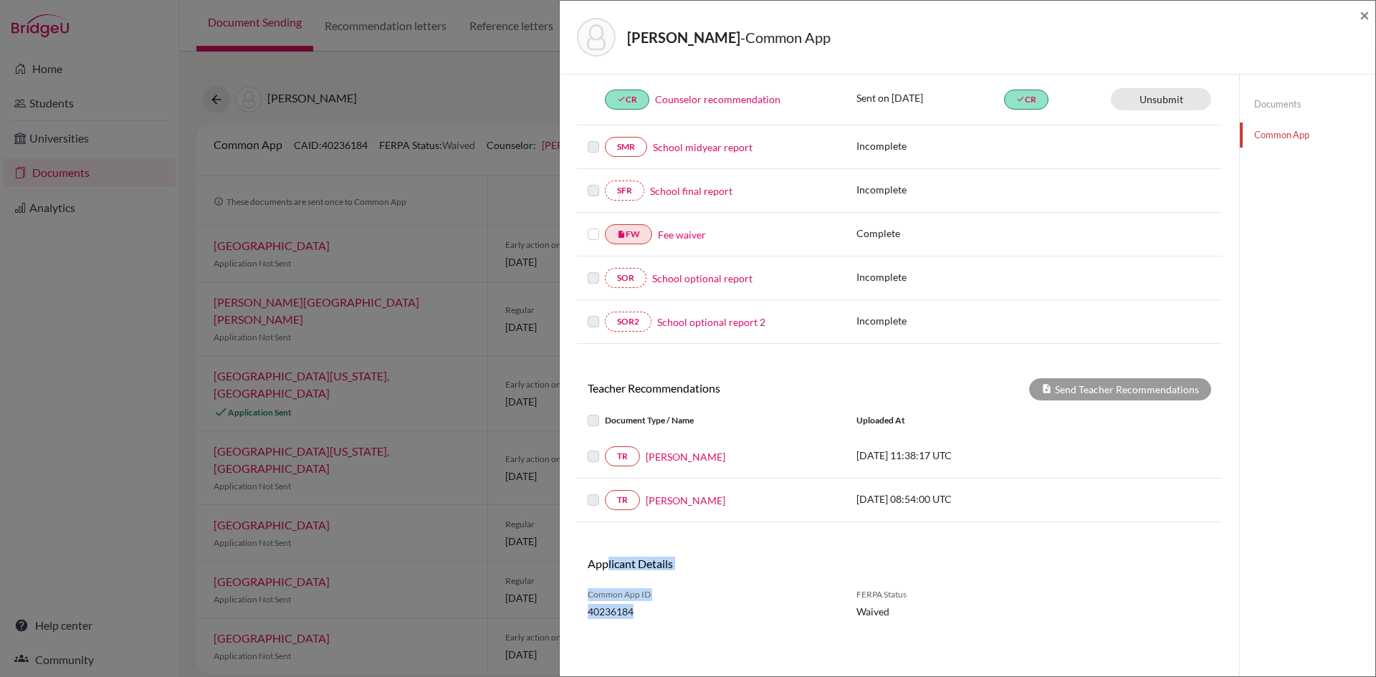
drag, startPoint x: 658, startPoint y: 611, endPoint x: 608, endPoint y: 578, distance: 60.0
click at [608, 578] on div "Applicant Details Common App ID 40236184 FERPA Status Waived" at bounding box center [899, 588] width 645 height 62
click at [1363, 17] on span "×" at bounding box center [1364, 14] width 10 height 21
